Goal: Communication & Community: Share content

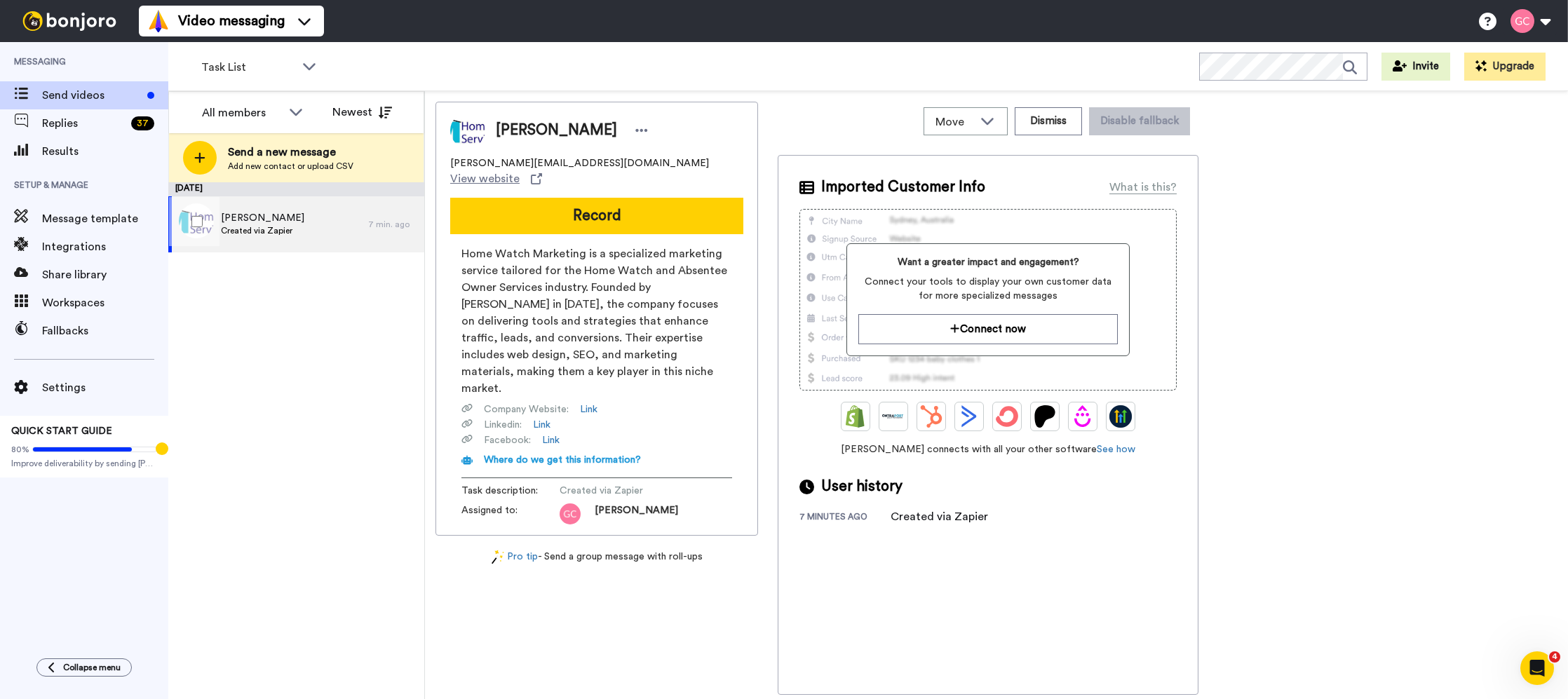
click at [263, 221] on span "[PERSON_NAME]" at bounding box center [263, 217] width 83 height 14
click at [110, 145] on span "Results" at bounding box center [104, 151] width 126 height 17
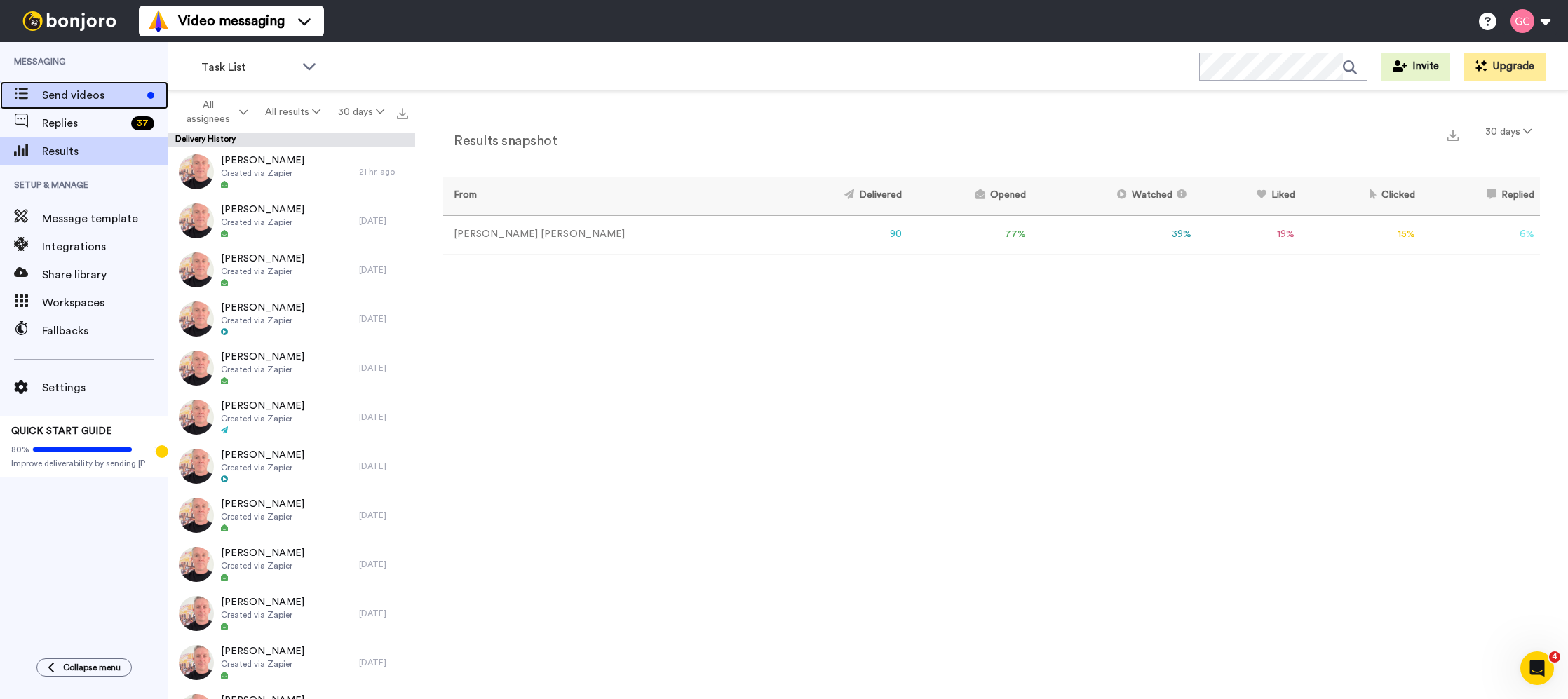
click at [98, 100] on span "Send videos" at bounding box center [91, 95] width 100 height 17
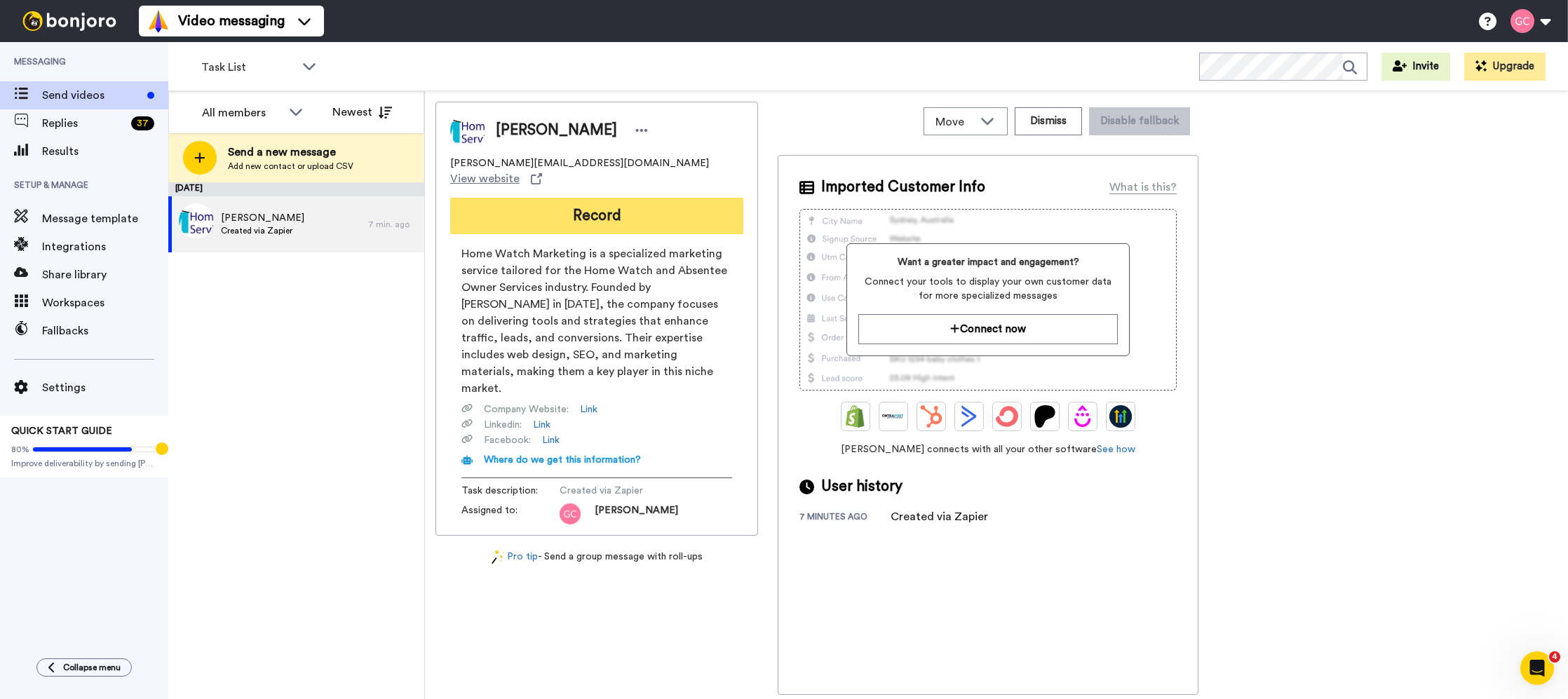
click at [580, 210] on button "Record" at bounding box center [597, 215] width 293 height 36
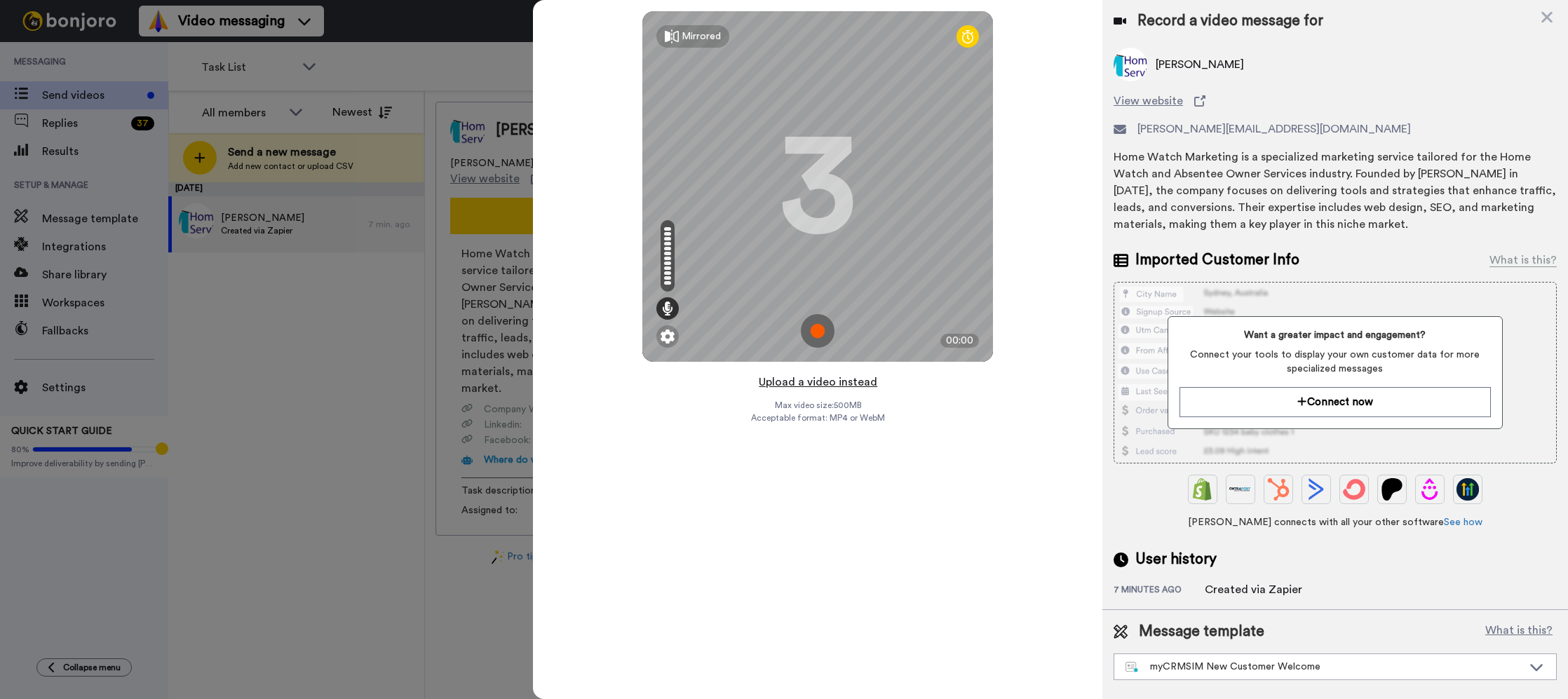
click at [819, 386] on button "Upload a video instead" at bounding box center [818, 382] width 127 height 18
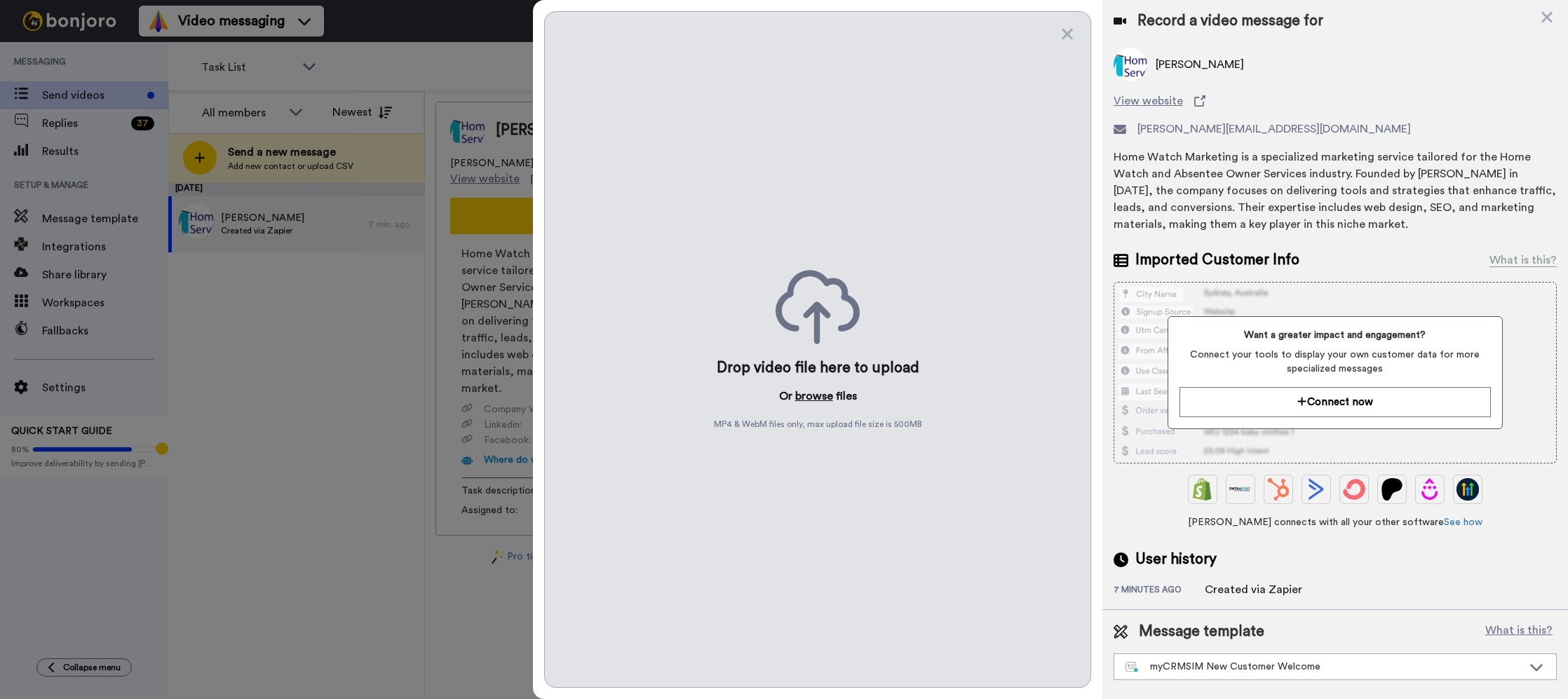
click at [817, 400] on button "browse" at bounding box center [815, 396] width 38 height 17
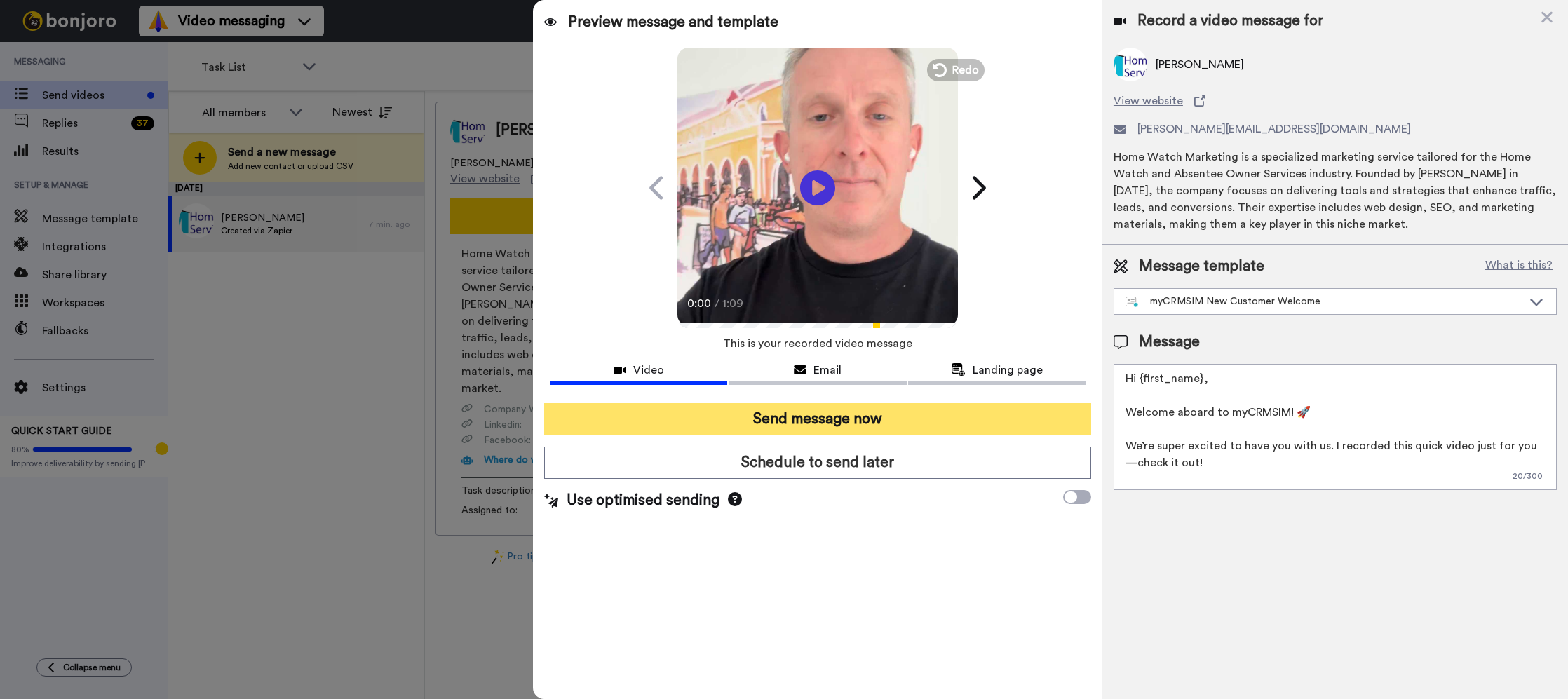
click at [859, 417] on button "Send message now" at bounding box center [817, 419] width 547 height 33
